Goal: Information Seeking & Learning: Find specific page/section

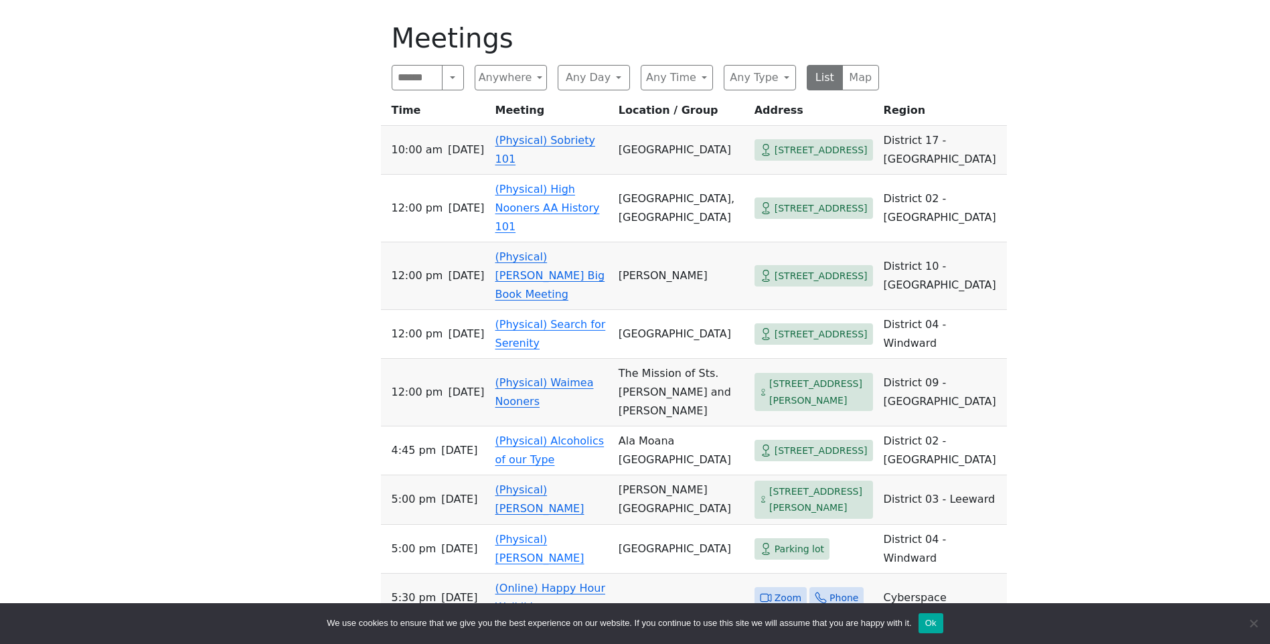
scroll to position [536, 0]
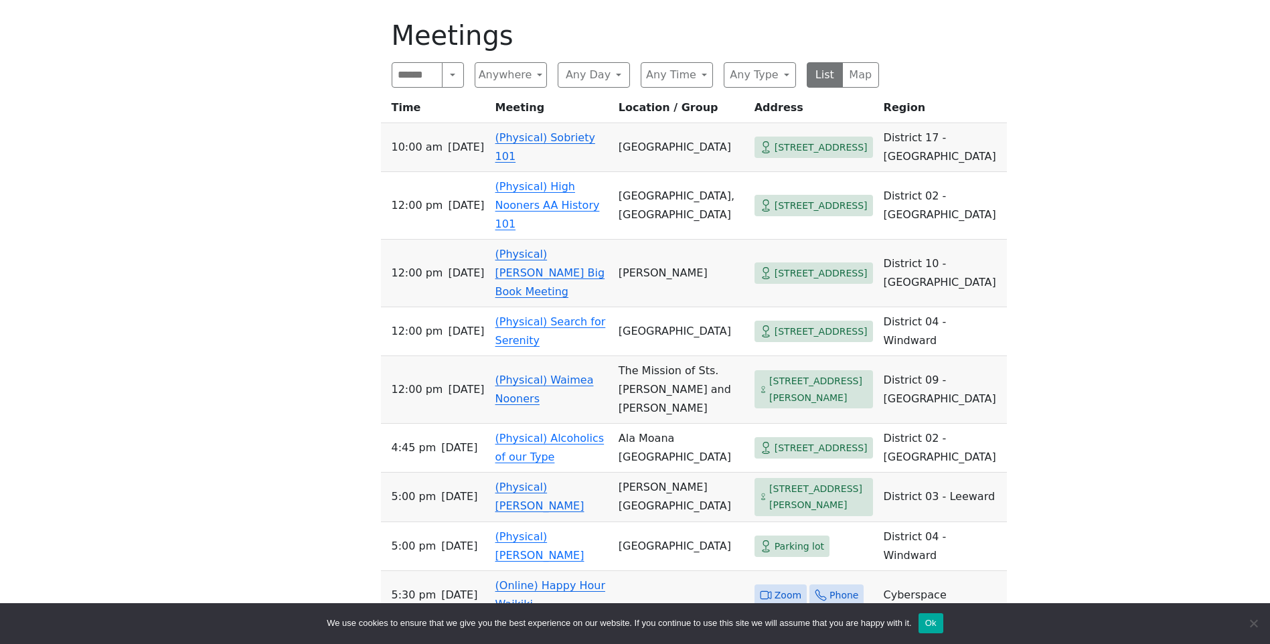
click at [775, 267] on span "[STREET_ADDRESS]" at bounding box center [821, 273] width 93 height 17
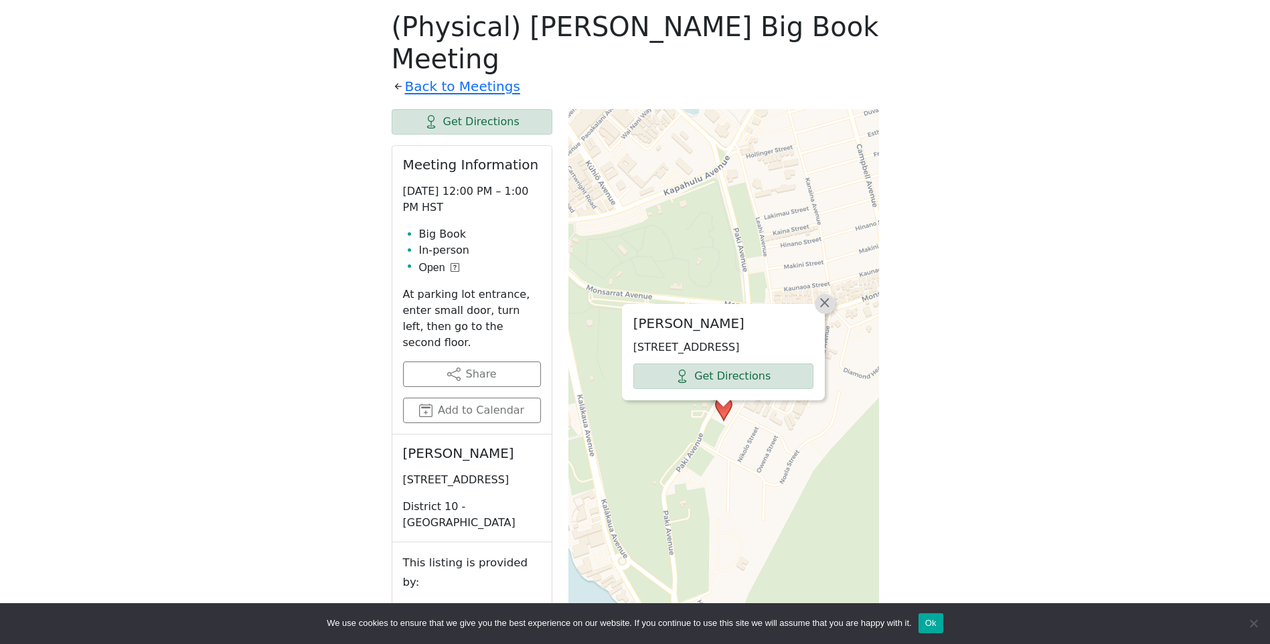
click at [830, 295] on span "×" at bounding box center [824, 303] width 13 height 16
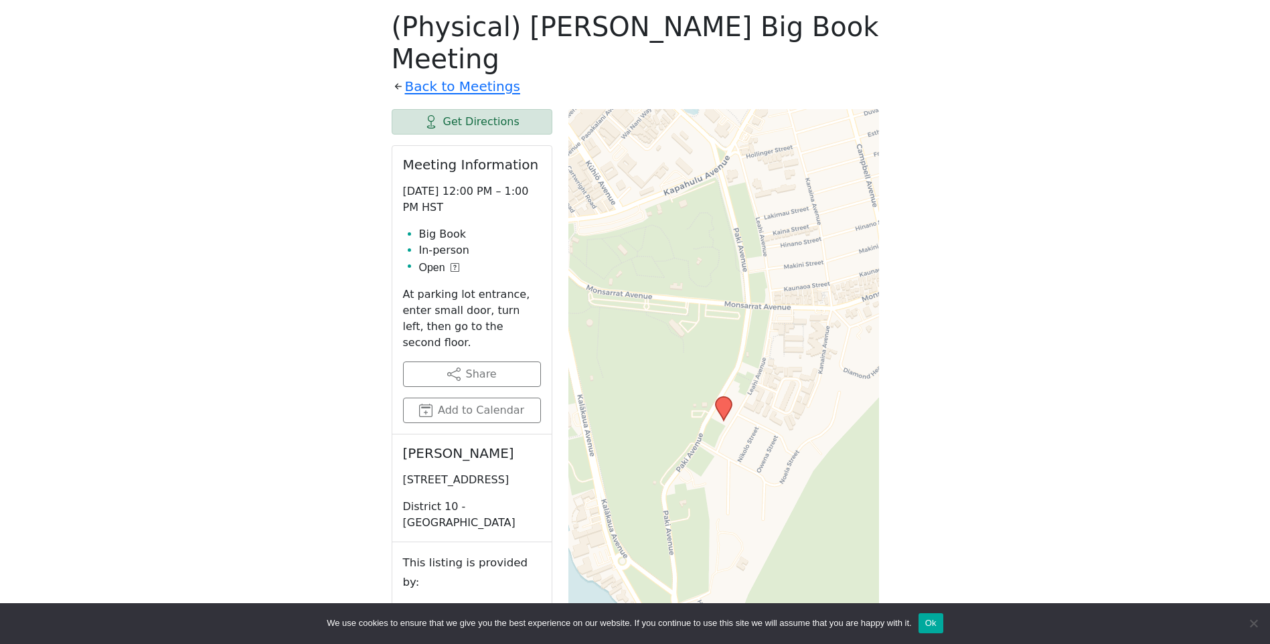
click at [800, 500] on div "Leaflet | © OpenStreetMap contributors © CARTO" at bounding box center [724, 435] width 311 height 652
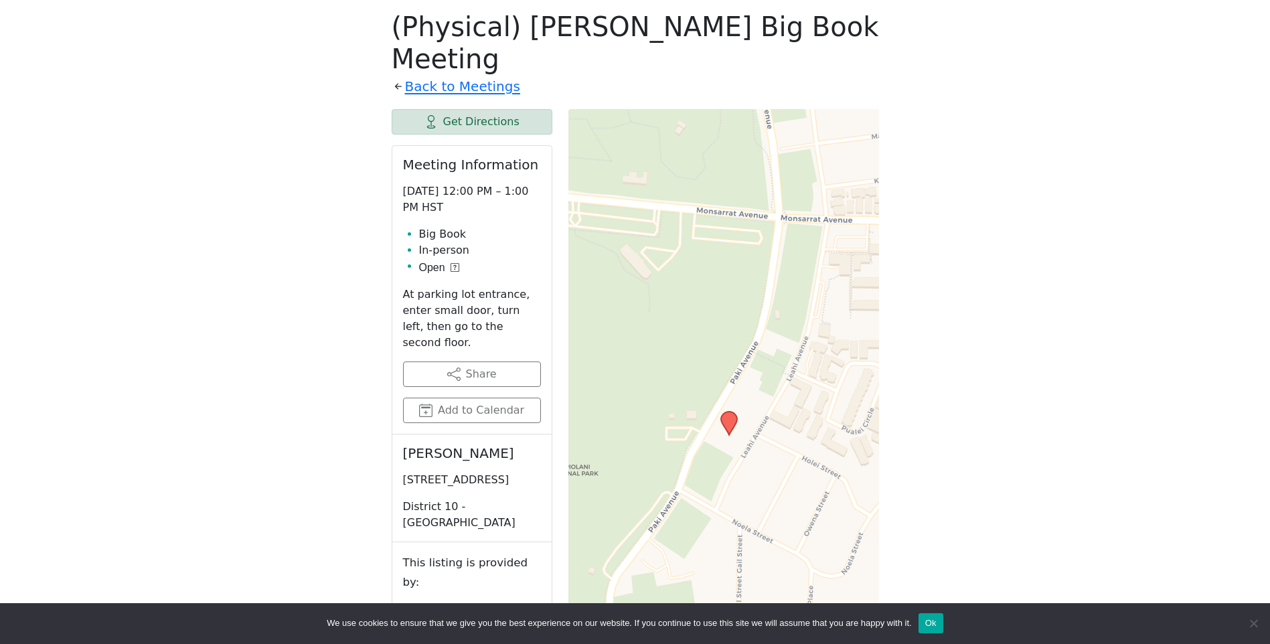
drag, startPoint x: 648, startPoint y: 177, endPoint x: 730, endPoint y: 315, distance: 160.3
click at [730, 315] on div "Leaflet | © OpenStreetMap contributors © CARTO" at bounding box center [724, 435] width 311 height 652
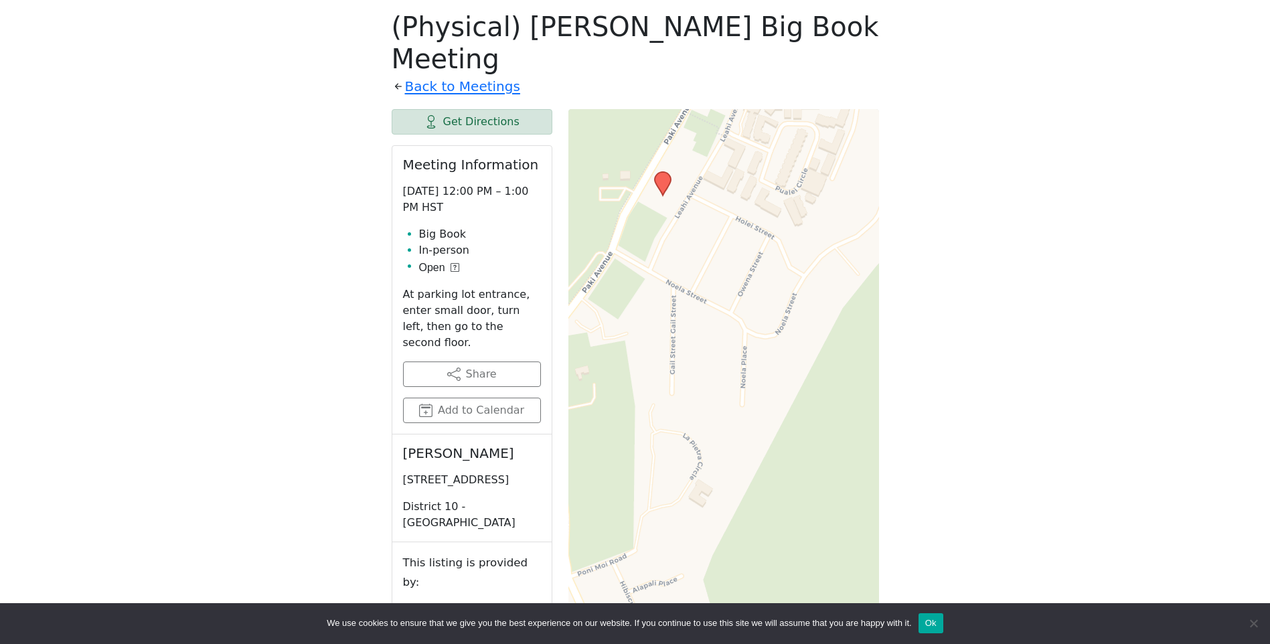
drag, startPoint x: 828, startPoint y: 285, endPoint x: 762, endPoint y: 45, distance: 248.7
click at [762, 45] on div "(Physical) [PERSON_NAME] Big Book Meeting Back to Meetings Get Directions Meeti…" at bounding box center [636, 386] width 488 height 751
click at [723, 506] on div "Leaflet | © OpenStreetMap contributors © CARTO" at bounding box center [724, 435] width 311 height 652
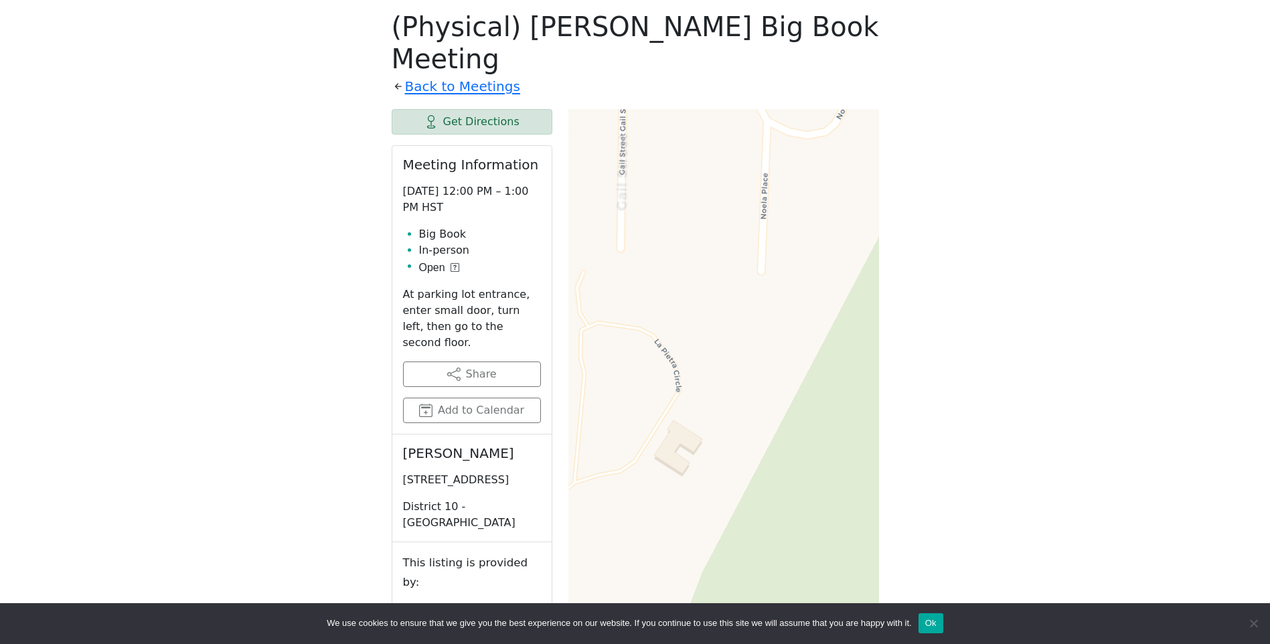
click at [723, 506] on div "Leaflet | © OpenStreetMap contributors © CARTO" at bounding box center [724, 435] width 311 height 652
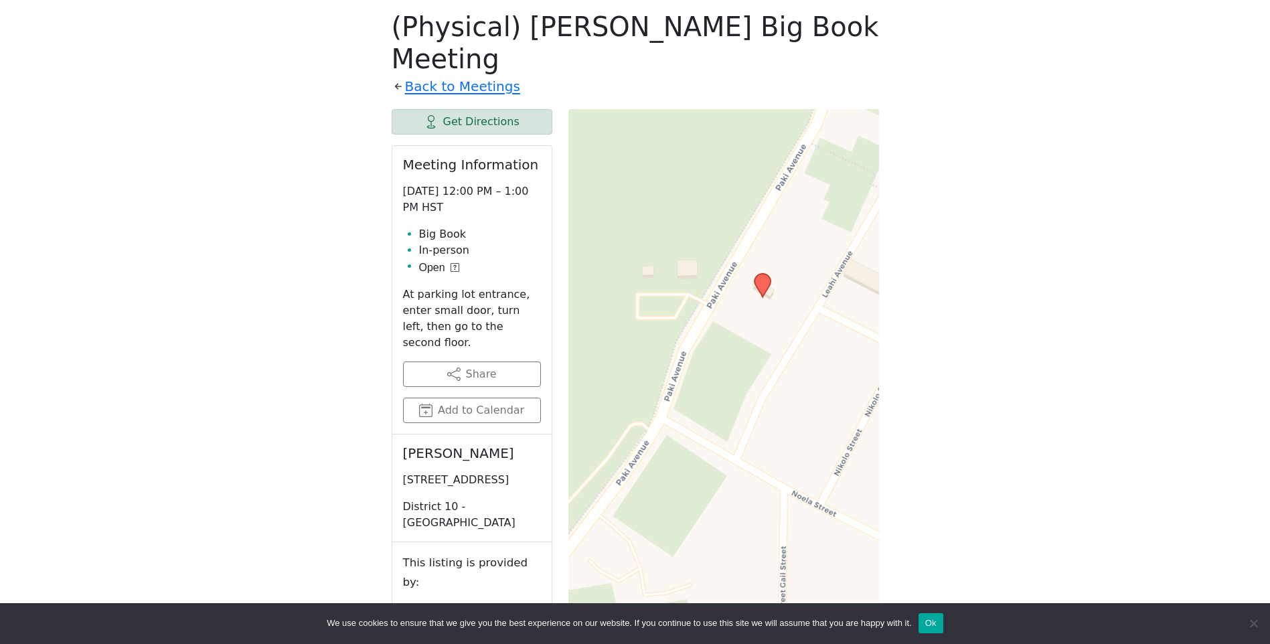
drag, startPoint x: 710, startPoint y: 179, endPoint x: 869, endPoint y: 635, distance: 483.1
click at [870, 635] on body "Skip to content Alcoholics Anonymous on [GEOGRAPHIC_DATA] [GEOGRAPHIC_DATA] is …" at bounding box center [635, 338] width 1270 height 1765
click at [447, 75] on link "Back to Meetings" at bounding box center [462, 86] width 115 height 23
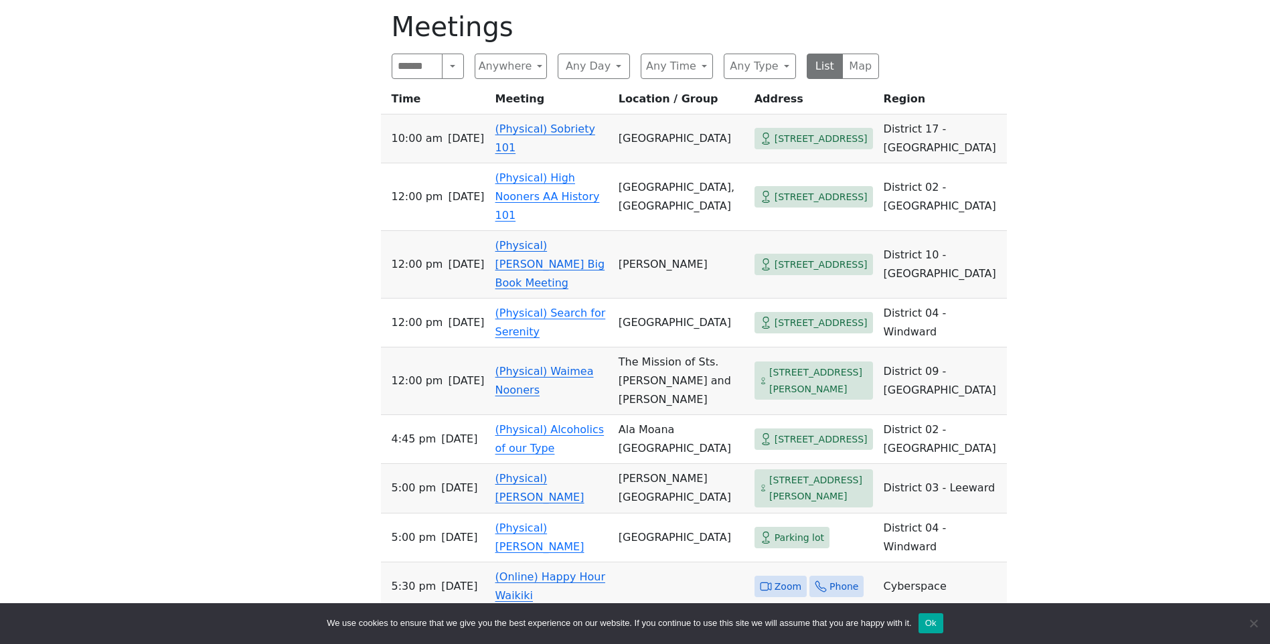
click at [775, 256] on span "[STREET_ADDRESS]" at bounding box center [821, 264] width 93 height 17
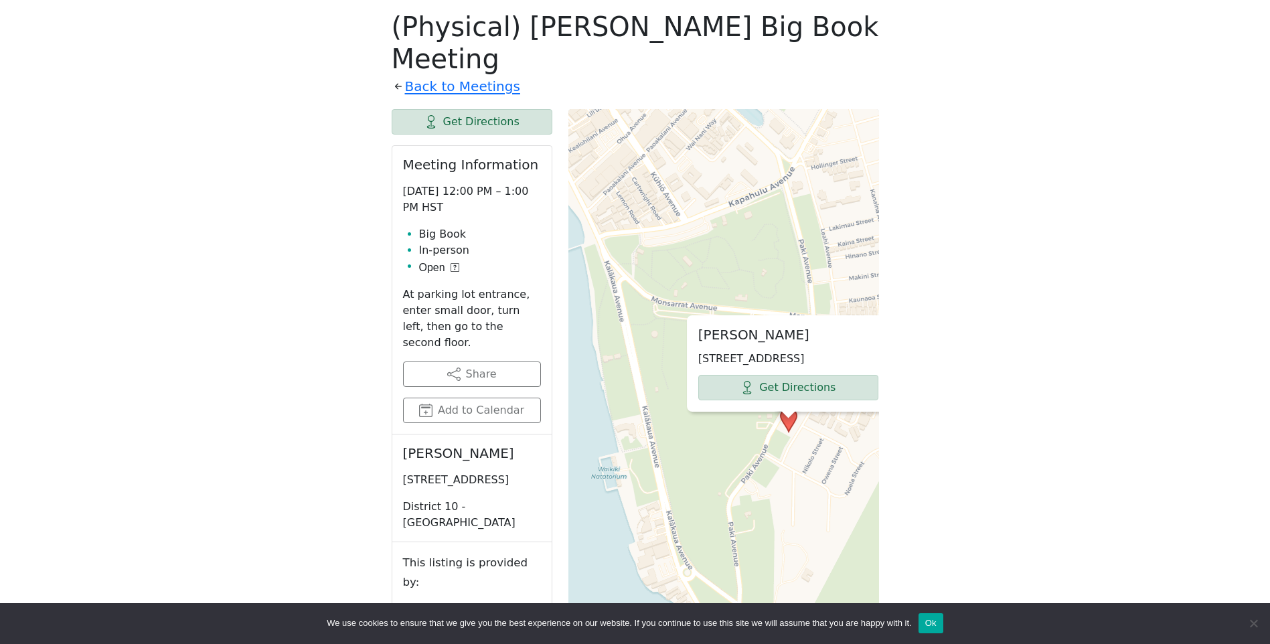
drag, startPoint x: 622, startPoint y: 431, endPoint x: 687, endPoint y: 442, distance: 65.9
click at [687, 442] on div "[PERSON_NAME] [STREET_ADDRESS] Get Directions × Leaflet | © OpenStreetMap contr…" at bounding box center [724, 435] width 311 height 652
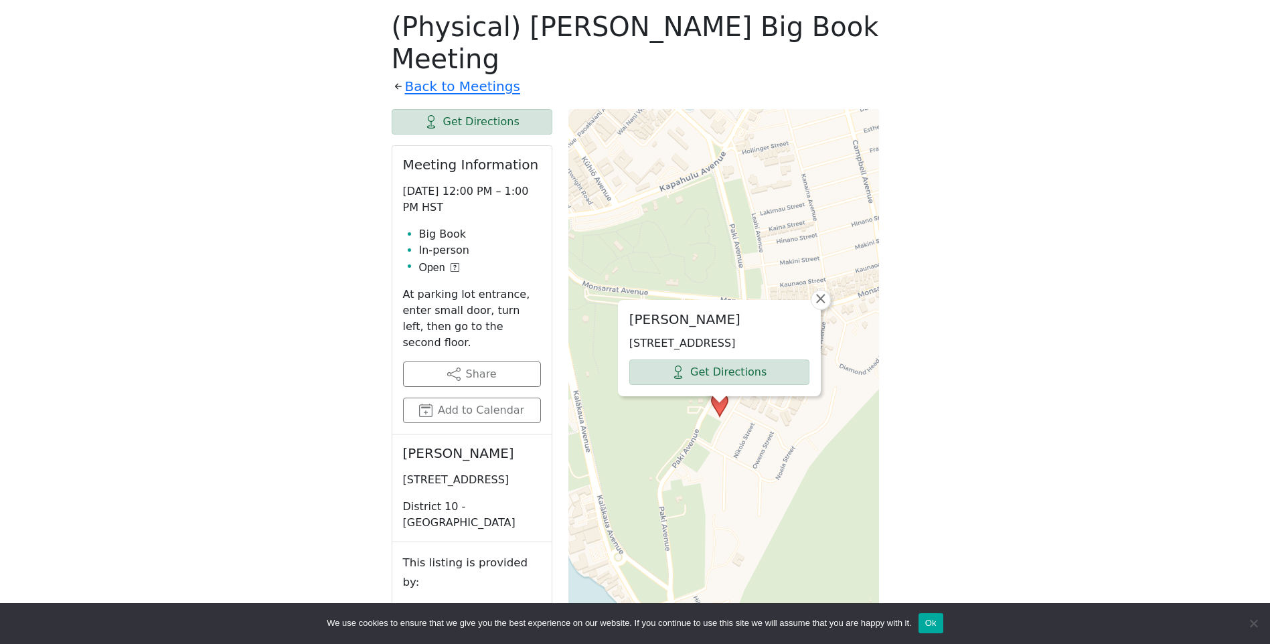
drag, startPoint x: 808, startPoint y: 477, endPoint x: 735, endPoint y: 466, distance: 73.2
click at [736, 470] on div "[PERSON_NAME] [STREET_ADDRESS] Get Directions × Leaflet | © OpenStreetMap contr…" at bounding box center [724, 435] width 311 height 652
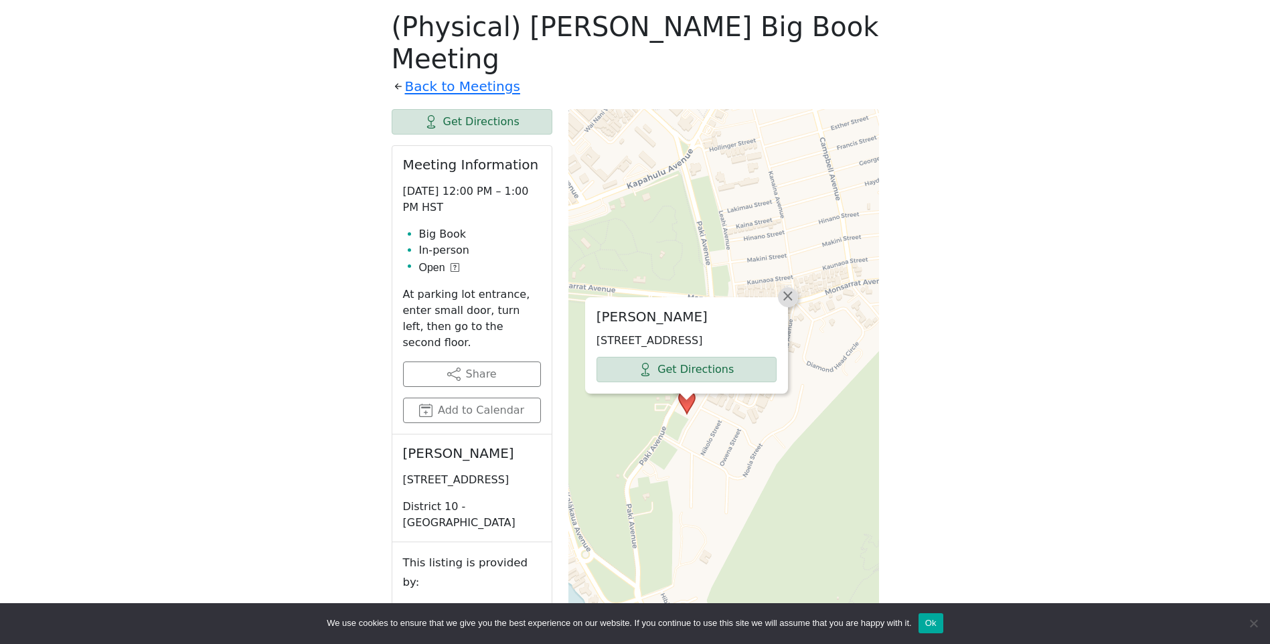
click at [785, 288] on span "×" at bounding box center [788, 296] width 13 height 16
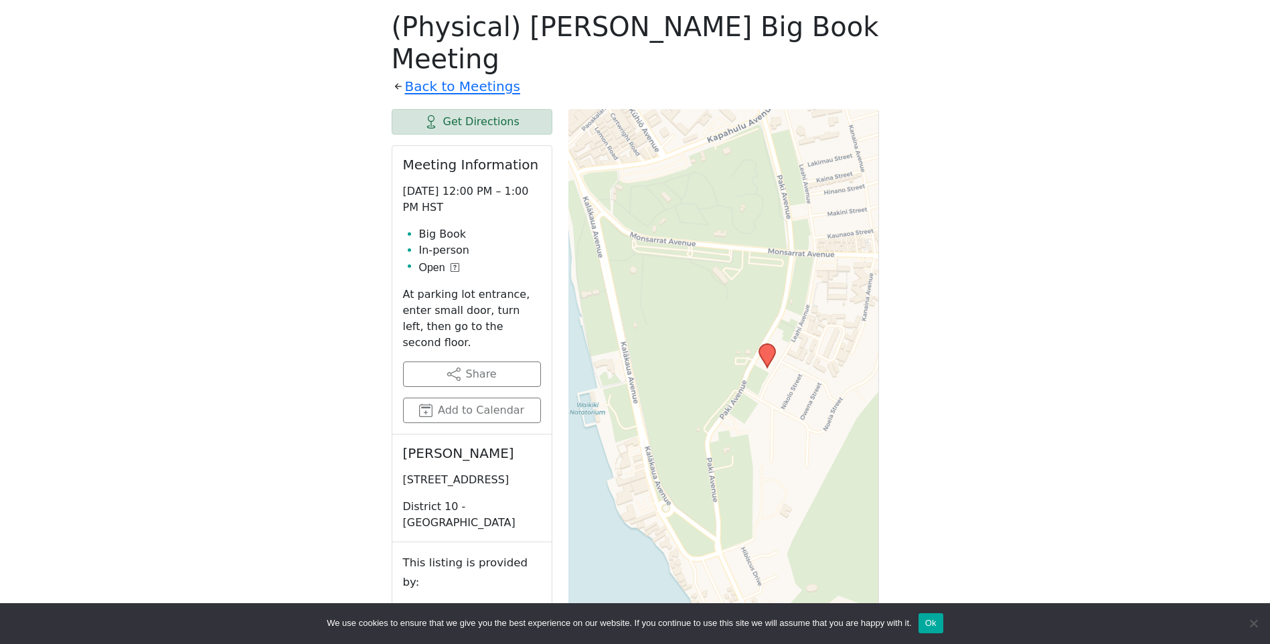
drag, startPoint x: 619, startPoint y: 414, endPoint x: 700, endPoint y: 368, distance: 92.7
click at [700, 368] on div "Leaflet | © OpenStreetMap contributors © CARTO" at bounding box center [724, 435] width 311 height 652
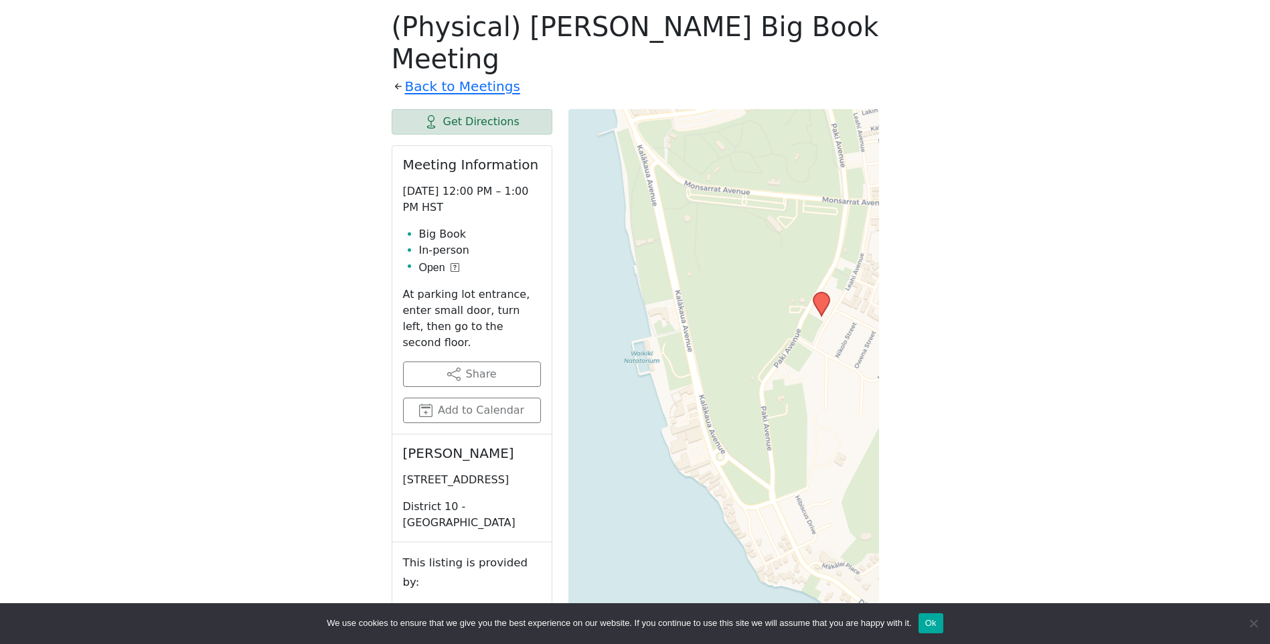
drag, startPoint x: 648, startPoint y: 321, endPoint x: 702, endPoint y: 270, distance: 74.8
click at [702, 270] on div "Leaflet | © OpenStreetMap contributors © CARTO" at bounding box center [724, 435] width 311 height 652
click at [837, 306] on div "Leaflet | © OpenStreetMap contributors © CARTO" at bounding box center [724, 435] width 311 height 652
click at [819, 300] on div "Leaflet | © OpenStreetMap contributors © CARTO" at bounding box center [724, 435] width 311 height 652
click at [820, 300] on div "Leaflet | © OpenStreetMap contributors © CARTO" at bounding box center [724, 435] width 311 height 652
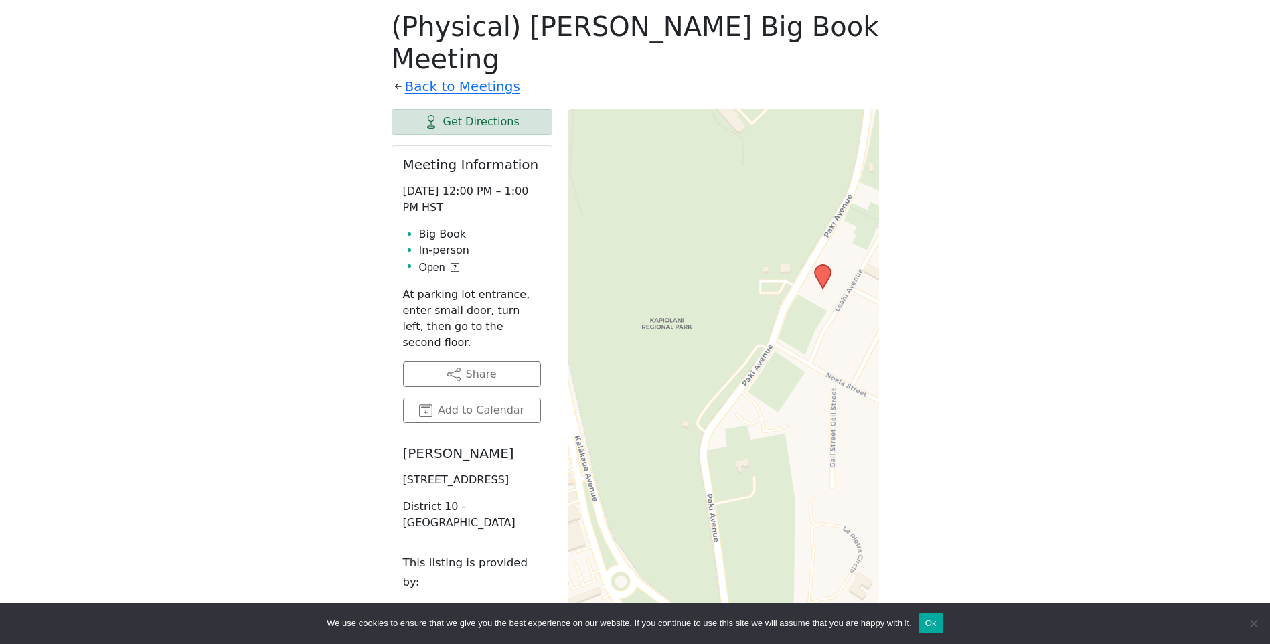
click at [820, 300] on div "Leaflet | © OpenStreetMap contributors © CARTO" at bounding box center [724, 435] width 311 height 652
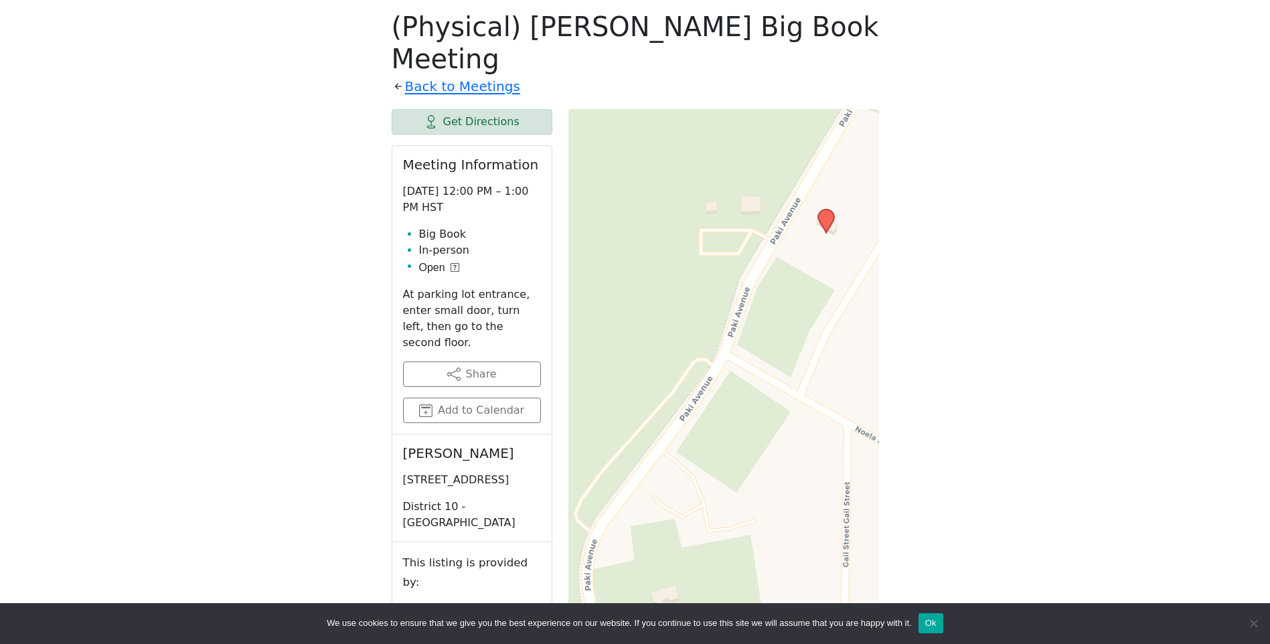
click at [820, 300] on div "Leaflet | © OpenStreetMap contributors © CARTO" at bounding box center [724, 435] width 311 height 652
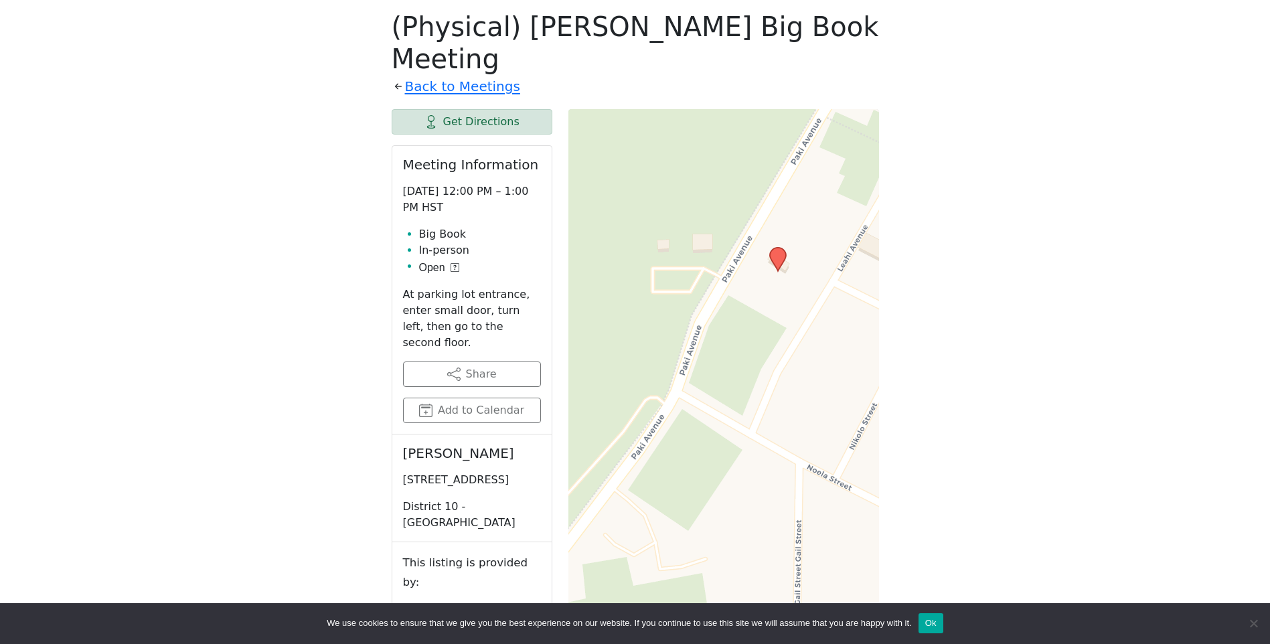
click at [766, 257] on div "Leaflet | © OpenStreetMap contributors © CARTO" at bounding box center [724, 435] width 311 height 652
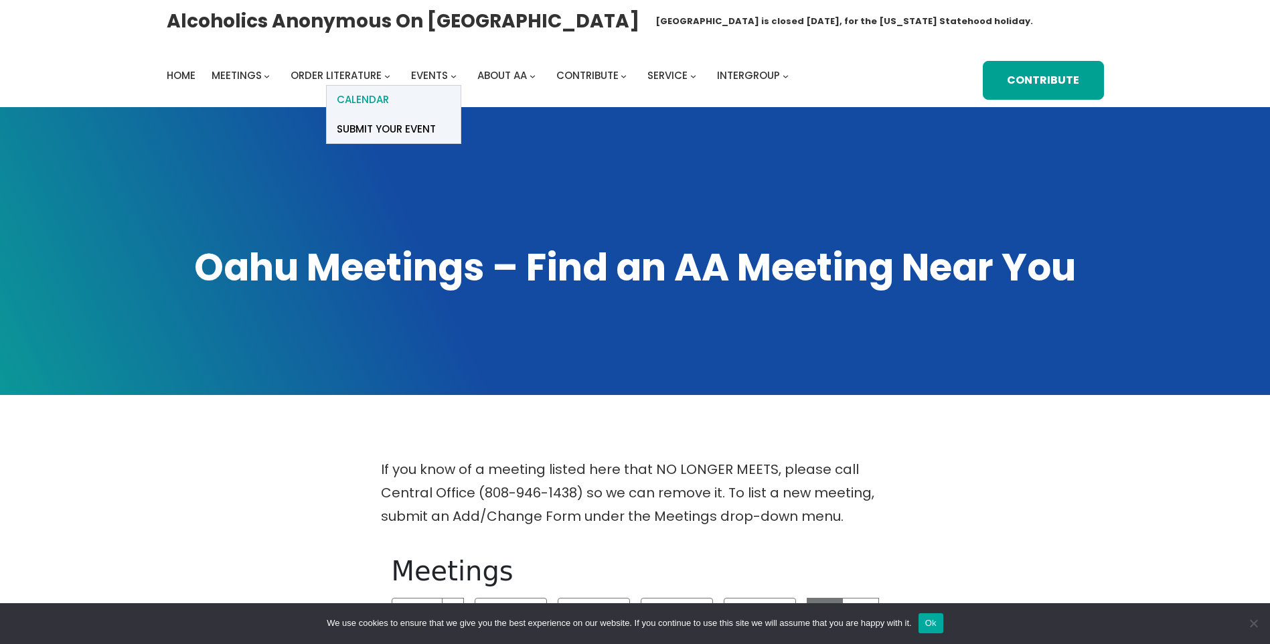
click at [386, 94] on span "Calendar" at bounding box center [363, 99] width 52 height 19
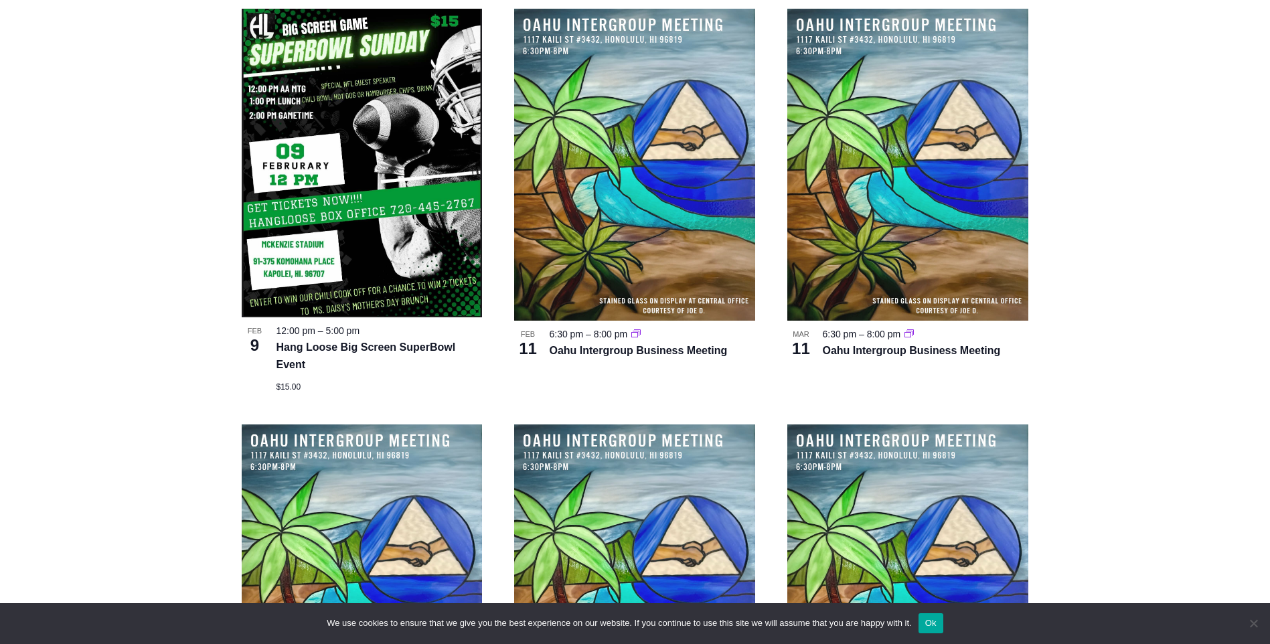
scroll to position [2411, 0]
